Goal: Transaction & Acquisition: Obtain resource

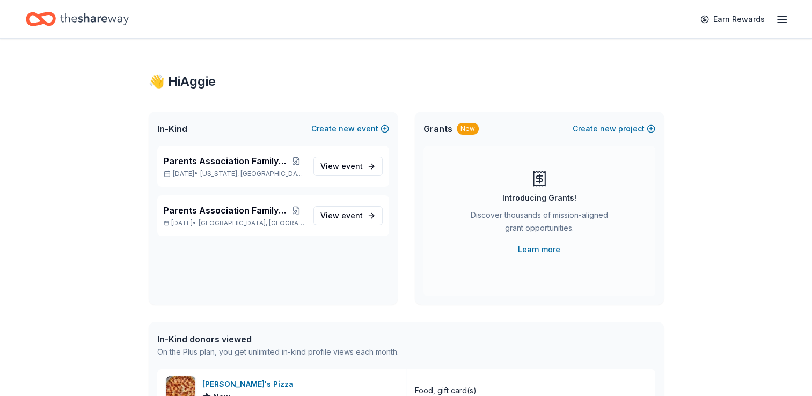
click at [109, 17] on icon "Home" at bounding box center [94, 19] width 69 height 22
click at [335, 170] on span "View event" at bounding box center [341, 166] width 42 height 13
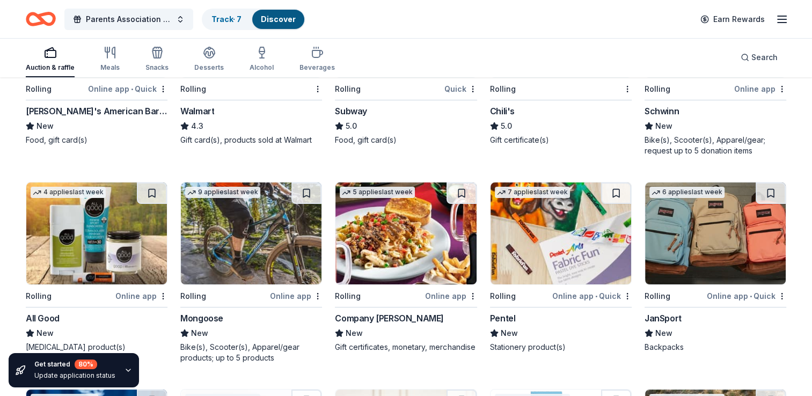
scroll to position [4093, 0]
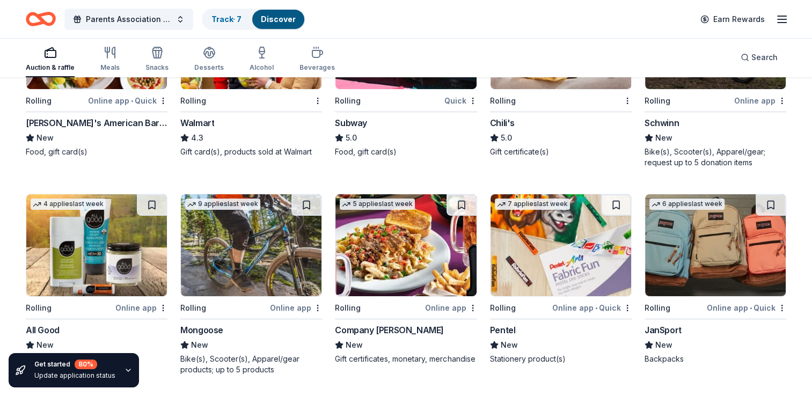
click at [663, 242] on img at bounding box center [715, 245] width 141 height 102
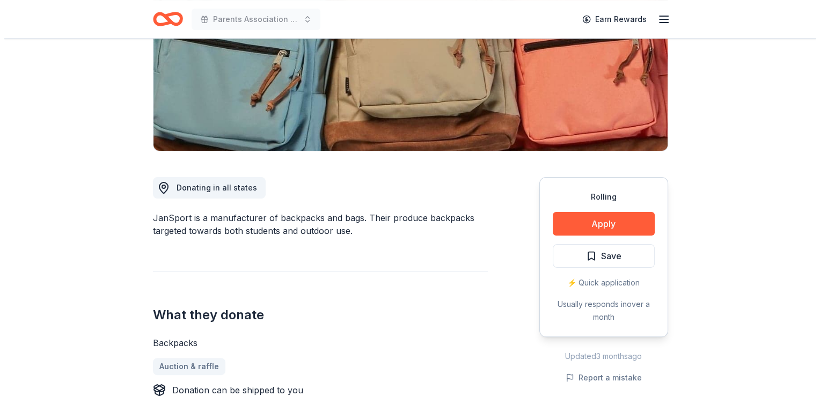
scroll to position [193, 0]
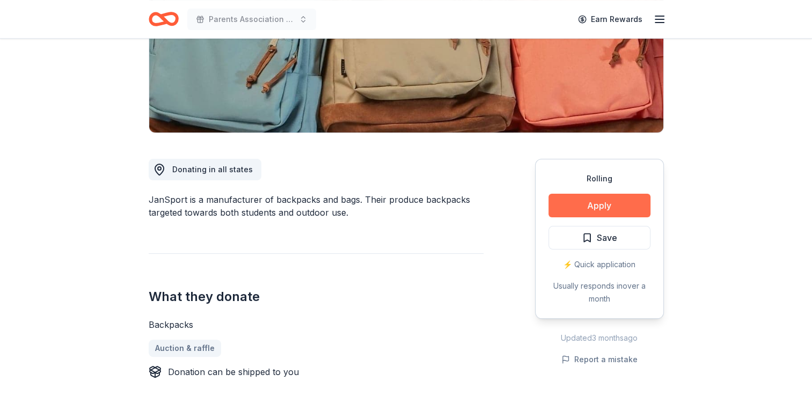
click at [584, 200] on button "Apply" at bounding box center [599, 206] width 102 height 24
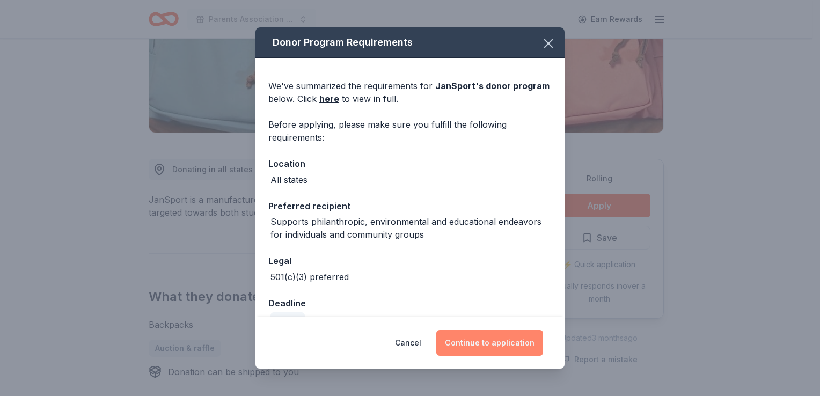
click at [494, 331] on button "Continue to application" at bounding box center [489, 343] width 107 height 26
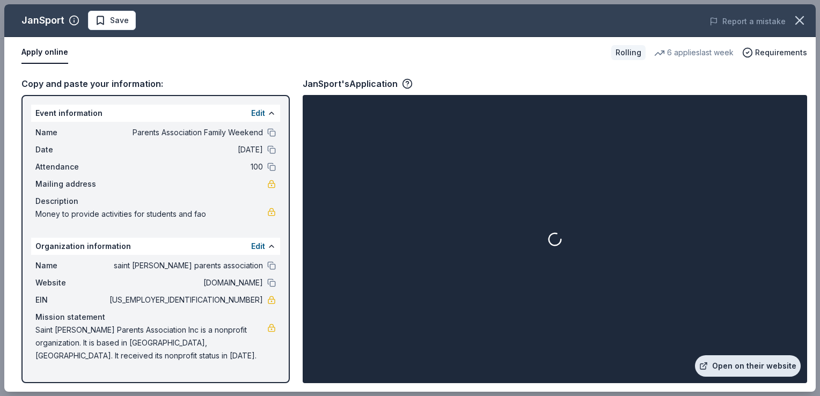
click at [712, 361] on link "Open on their website" at bounding box center [748, 365] width 106 height 21
